Goal: Task Accomplishment & Management: Complete application form

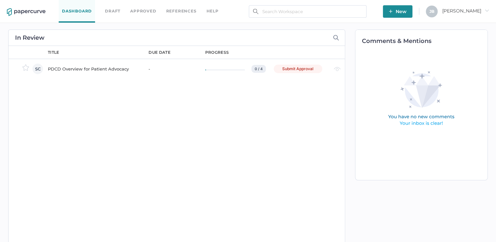
click at [71, 70] on div "PDCD Overview for Patient Advocacy" at bounding box center [94, 69] width 93 height 8
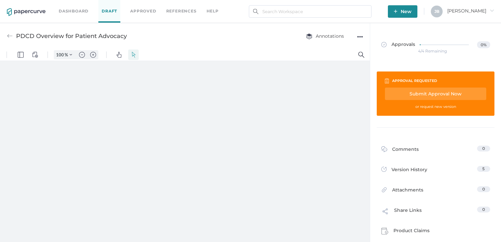
type input "161"
drag, startPoint x: 213, startPoint y: 110, endPoint x: 226, endPoint y: 109, distance: 12.8
click at [226, 109] on div at bounding box center [185, 193] width 322 height 416
click at [202, 122] on img "Text Popup" at bounding box center [200, 124] width 6 height 6
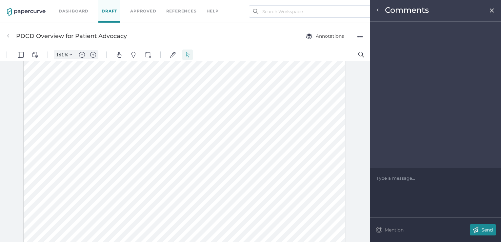
click at [419, 173] on div "Type a message..." at bounding box center [436, 178] width 118 height 20
click at [414, 179] on div at bounding box center [436, 178] width 118 height 7
click at [480, 229] on img at bounding box center [475, 229] width 11 height 11
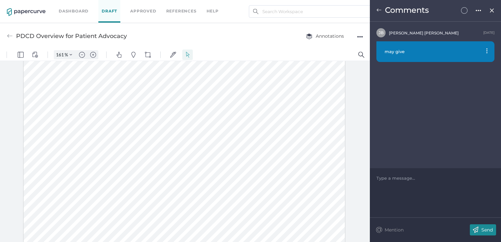
click at [368, 93] on div at bounding box center [185, 153] width 370 height 184
type input "1"
click at [492, 13] on img at bounding box center [492, 10] width 6 height 5
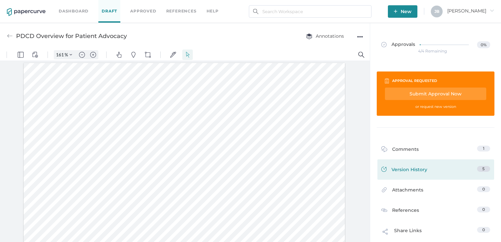
click at [437, 171] on link "Version History 5" at bounding box center [435, 170] width 109 height 9
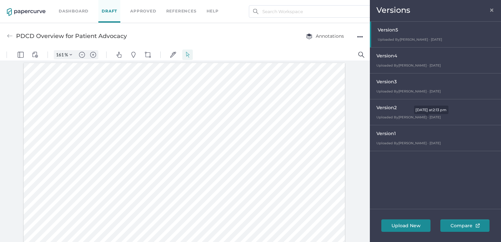
click at [409, 115] on span "Uploaded By Sue Clement · Sep 19" at bounding box center [409, 117] width 64 height 4
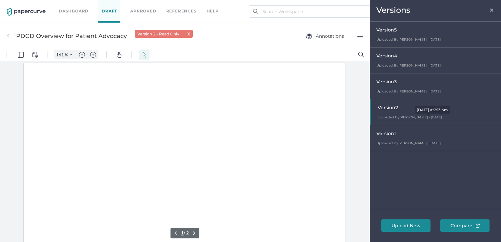
scroll to position [1, 0]
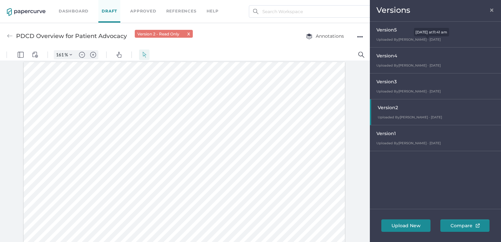
click at [391, 41] on span "Uploaded By Sandy Lee · Sep 24" at bounding box center [409, 39] width 64 height 4
type input "161"
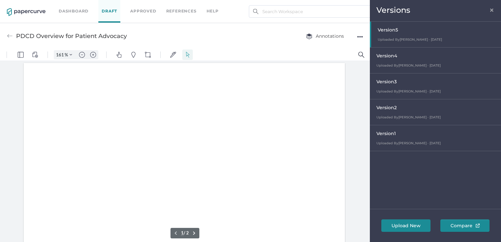
scroll to position [1, 0]
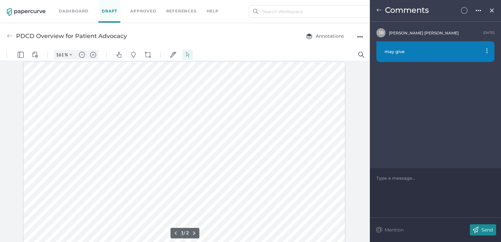
click at [486, 53] on div "may give" at bounding box center [436, 51] width 118 height 21
drag, startPoint x: 486, startPoint y: 102, endPoint x: 221, endPoint y: 183, distance: 277.2
click at [365, 35] on div "PDCD Overview for Patient Advocacy Annotations ●●●" at bounding box center [185, 36] width 370 height 26
click at [362, 36] on div "●●●" at bounding box center [360, 36] width 6 height 9
click at [324, 59] on span "Delete" at bounding box center [334, 61] width 45 height 12
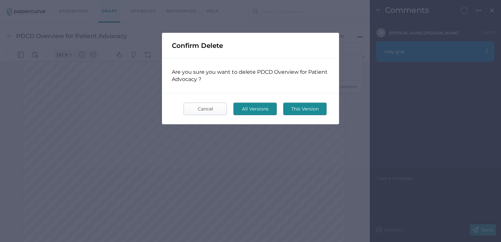
click at [218, 111] on span "Cancel" at bounding box center [205, 109] width 31 height 12
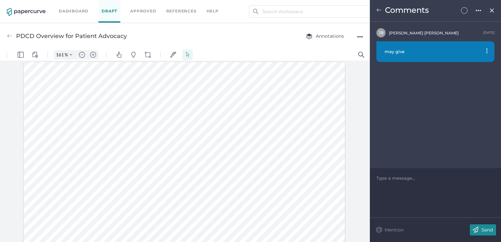
click at [485, 52] on div "may give" at bounding box center [436, 51] width 118 height 21
click at [487, 51] on img at bounding box center [486, 50] width 1 height 5
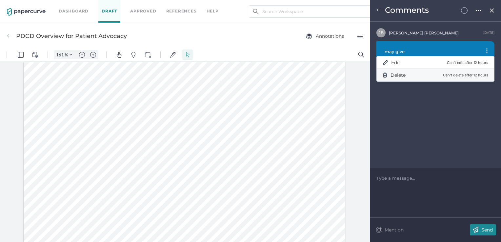
click at [468, 74] on p "Can't delete after 12 hours" at bounding box center [465, 75] width 45 height 6
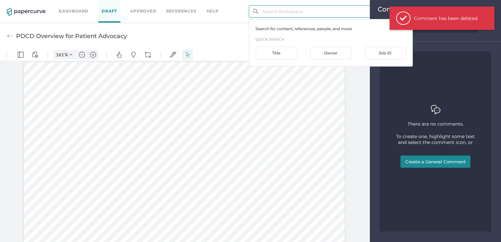
click at [268, 16] on input "text" at bounding box center [310, 11] width 123 height 12
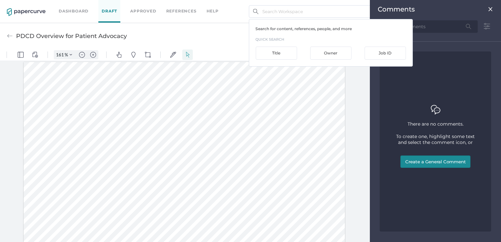
click at [100, 13] on link "Draft" at bounding box center [109, 11] width 22 height 23
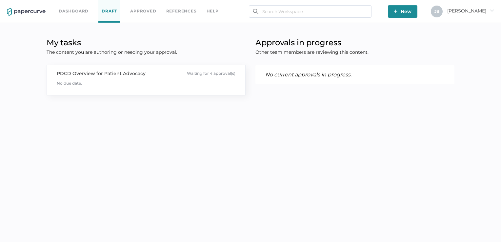
click at [102, 72] on div "PDCD Overview for Patient Advocacy" at bounding box center [101, 73] width 89 height 7
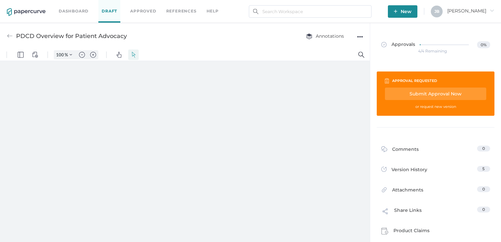
type input "161"
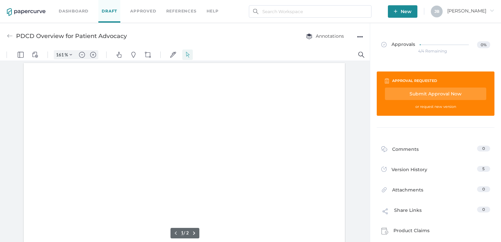
scroll to position [1, 0]
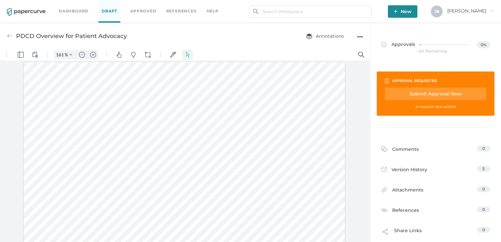
click at [425, 94] on div "Submit Approval Now" at bounding box center [435, 94] width 101 height 12
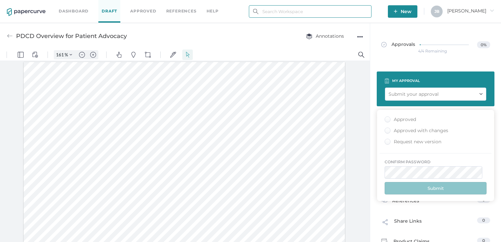
type input "julie.brideau@opusregulatory.com"
click at [390, 120] on div "Approved" at bounding box center [400, 119] width 31 height 6
click at [386, 117] on input "Approved" at bounding box center [386, 117] width 0 height 0
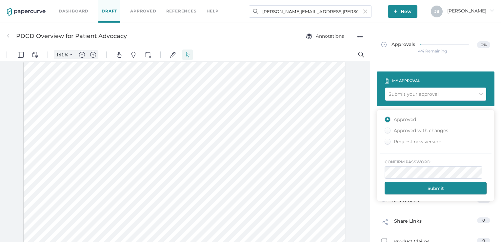
click at [443, 191] on button "Submit" at bounding box center [436, 188] width 102 height 12
